Goal: Task Accomplishment & Management: Use online tool/utility

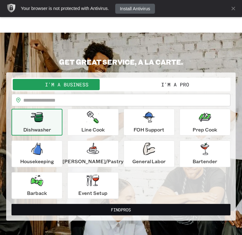
click at [181, 87] on button "I'm a Pro" at bounding box center [175, 84] width 109 height 11
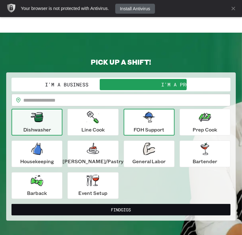
click at [143, 120] on icon "button" at bounding box center [149, 117] width 12 height 11
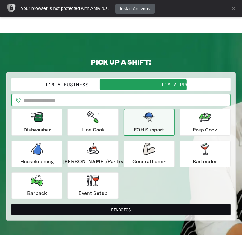
click at [89, 104] on input "text" at bounding box center [127, 100] width 208 height 12
type input "*****"
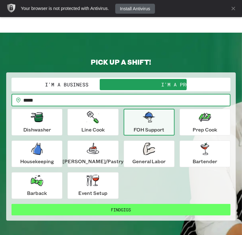
click at [110, 212] on button "Find Gigs" at bounding box center [121, 210] width 219 height 12
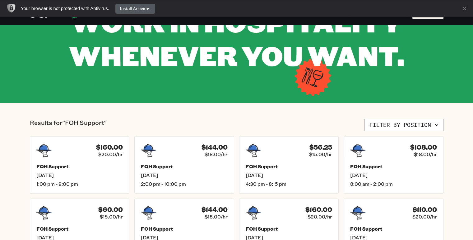
scroll to position [154, 0]
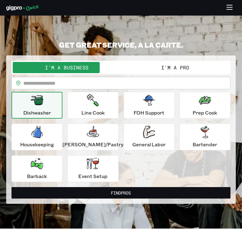
click at [178, 65] on button "I'm a Pro" at bounding box center [175, 67] width 109 height 11
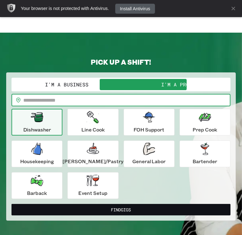
drag, startPoint x: 88, startPoint y: 100, endPoint x: 70, endPoint y: 100, distance: 17.7
click at [70, 100] on input "text" at bounding box center [127, 100] width 208 height 12
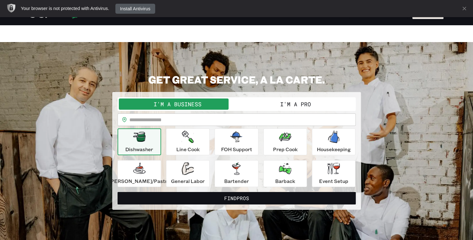
click at [242, 103] on button "I'm a Pro" at bounding box center [296, 103] width 118 height 11
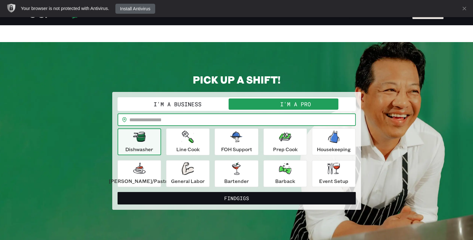
click at [188, 120] on input "text" at bounding box center [242, 119] width 227 height 12
type input "*****"
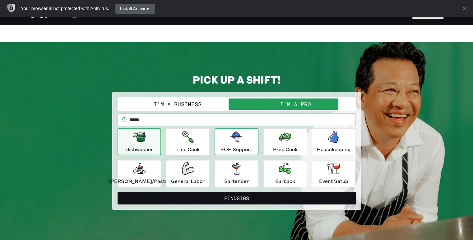
click at [228, 139] on div "FOH Support" at bounding box center [236, 141] width 31 height 22
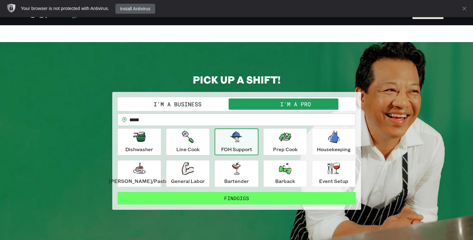
click at [240, 196] on button "Find Gigs" at bounding box center [237, 198] width 238 height 12
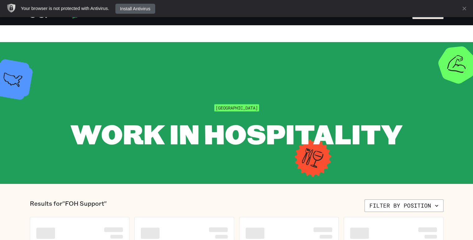
scroll to position [17, 0]
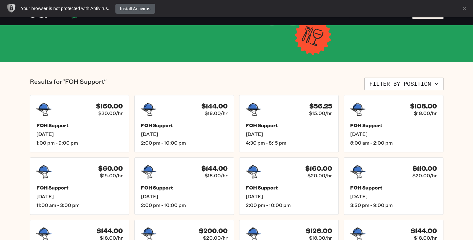
scroll to position [154, 0]
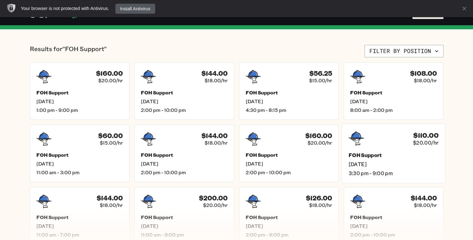
click at [242, 160] on div "FOH Support Fri, Aug 22 3:30 pm - 9:00 pm" at bounding box center [394, 164] width 90 height 25
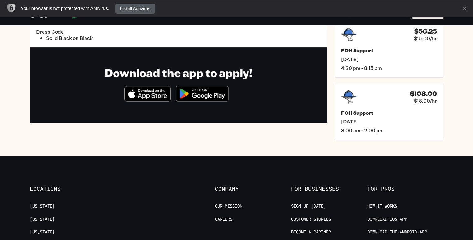
scroll to position [179, 0]
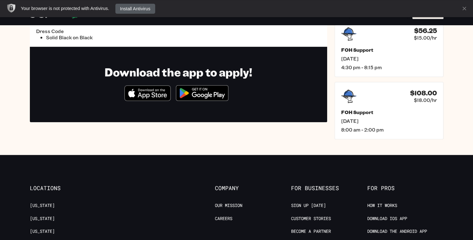
click at [207, 94] on img at bounding box center [202, 92] width 60 height 23
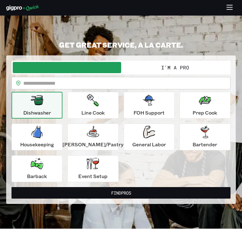
click at [158, 64] on button "I'm a Pro" at bounding box center [175, 67] width 109 height 11
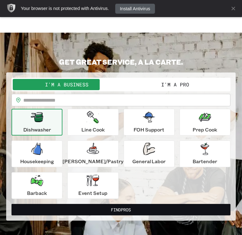
click at [175, 68] on div "**********" at bounding box center [121, 139] width 230 height 163
click at [175, 88] on button "I'm a Pro" at bounding box center [175, 84] width 109 height 11
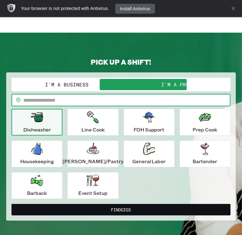
click at [72, 104] on input "text" at bounding box center [127, 100] width 208 height 12
type input "*****"
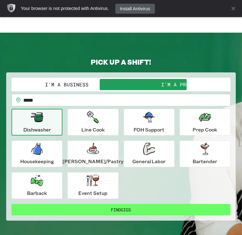
click at [112, 211] on button "Find Gigs" at bounding box center [121, 210] width 219 height 12
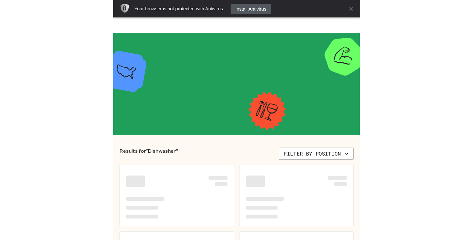
scroll to position [17, 0]
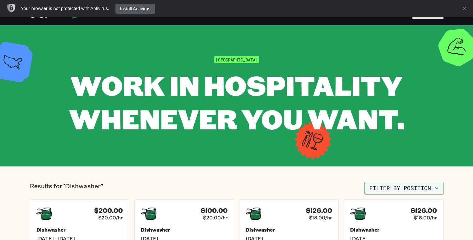
click at [242, 191] on icon "button" at bounding box center [437, 188] width 6 height 6
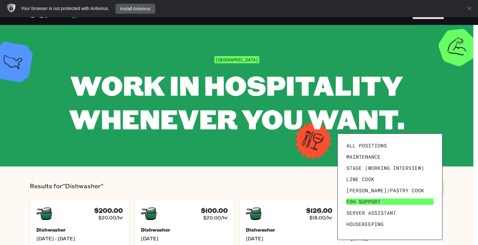
click at [242, 200] on span "FOH Support" at bounding box center [363, 201] width 34 height 6
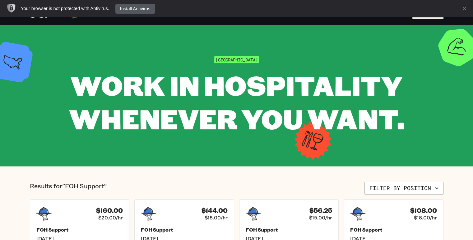
drag, startPoint x: 459, startPoint y: 211, endPoint x: 461, endPoint y: 221, distance: 10.1
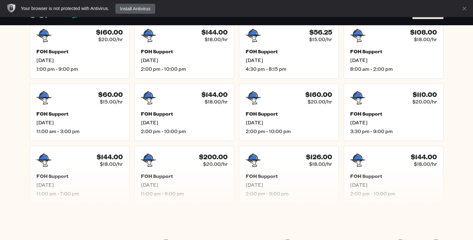
scroll to position [266, 0]
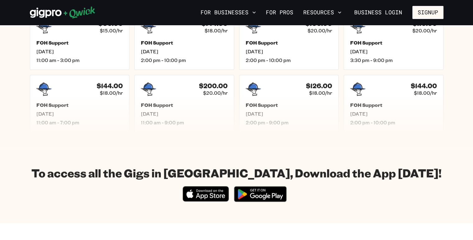
click at [207, 195] on icon "Download on the App Store" at bounding box center [210, 196] width 29 height 6
